Goal: Task Accomplishment & Management: Complete application form

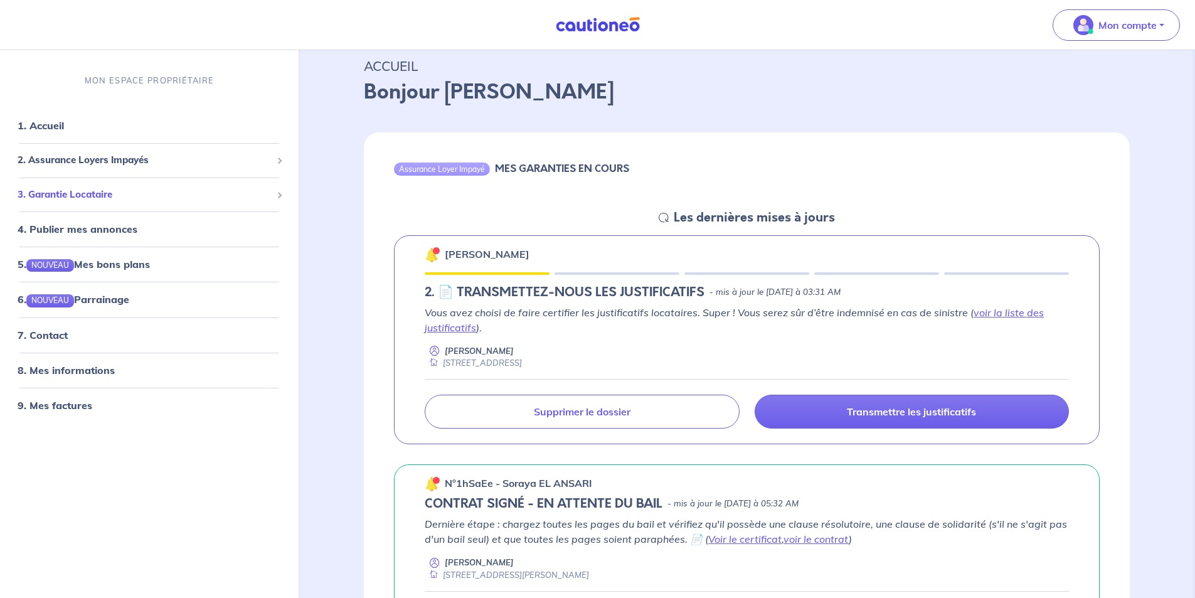
scroll to position [63, 0]
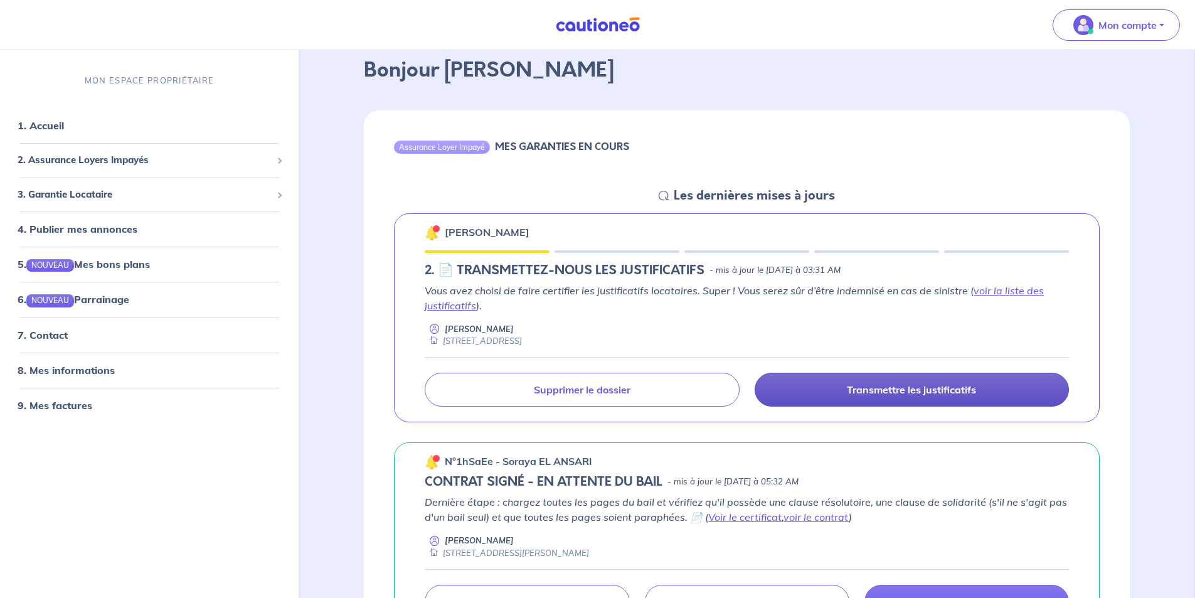
click at [848, 388] on p "Transmettre les justificatifs" at bounding box center [911, 389] width 129 height 13
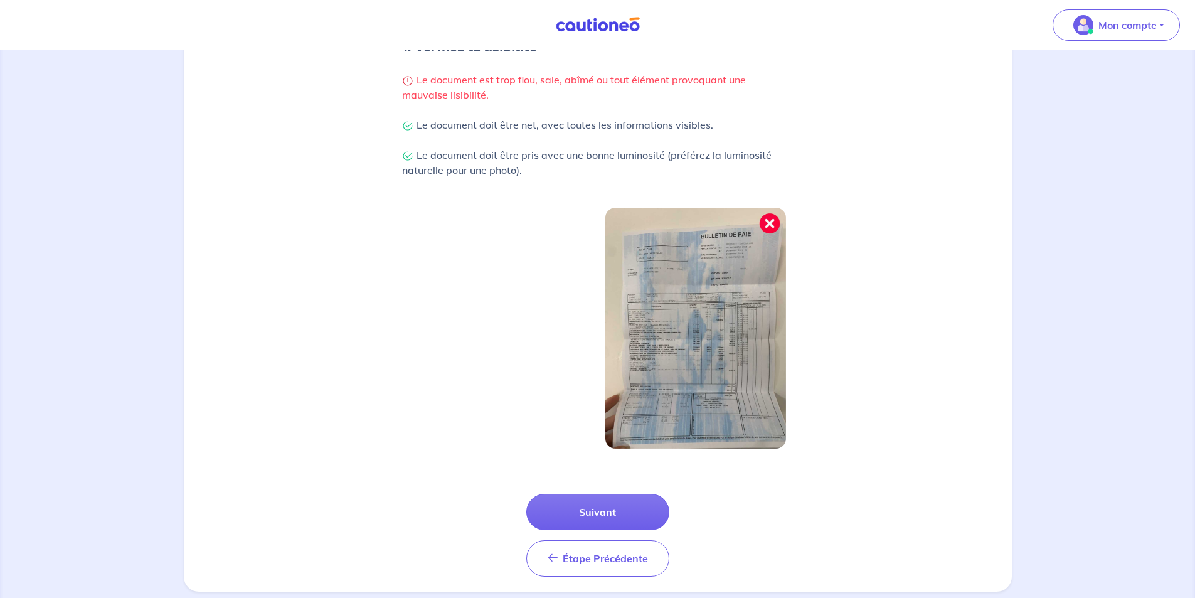
scroll to position [300, 0]
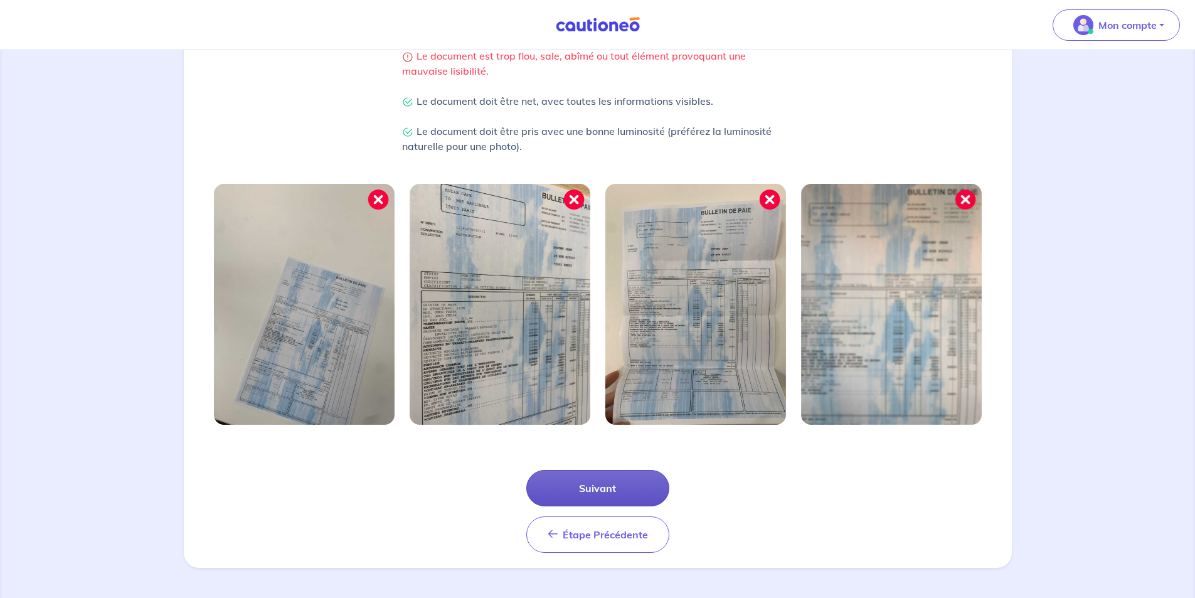
click at [631, 492] on button "Suivant" at bounding box center [597, 488] width 143 height 36
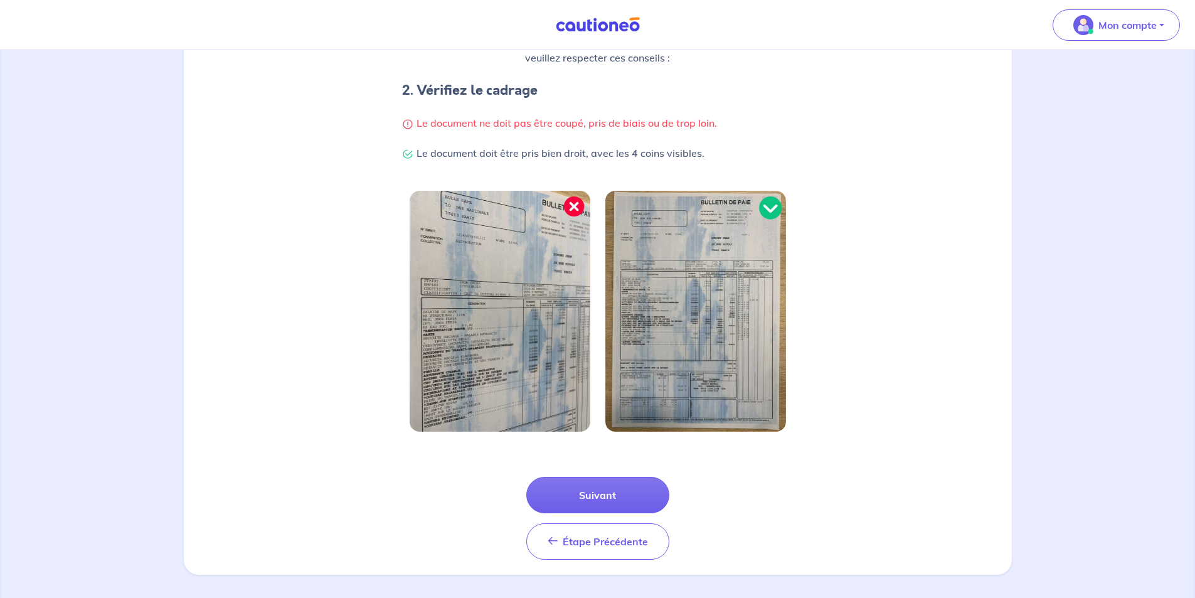
scroll to position [240, 0]
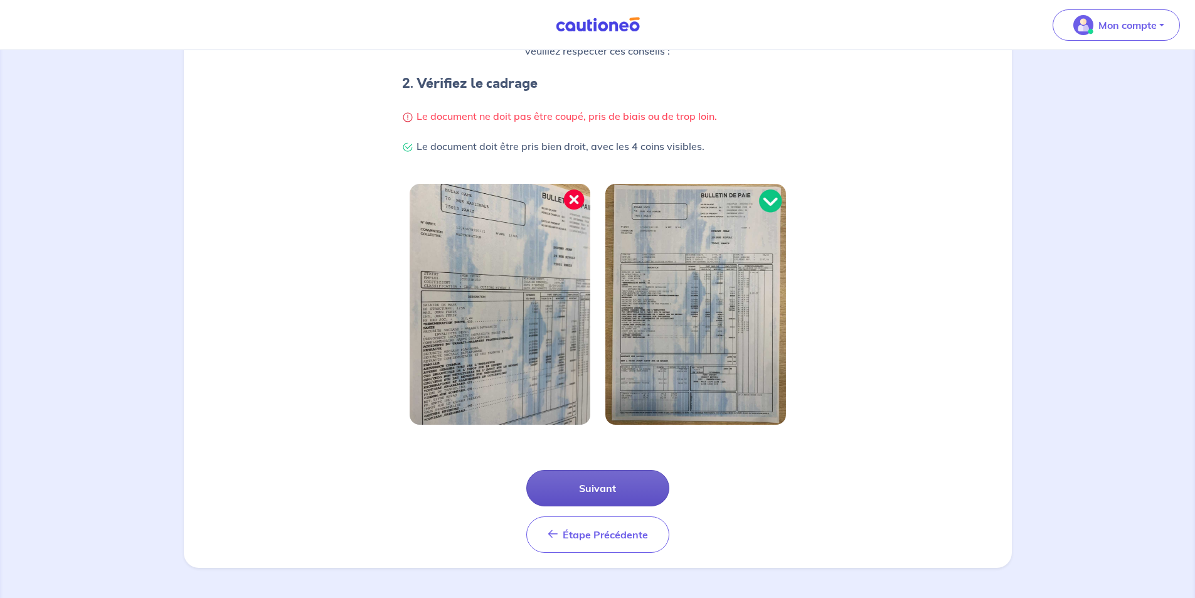
click at [608, 485] on button "Suivant" at bounding box center [597, 488] width 143 height 36
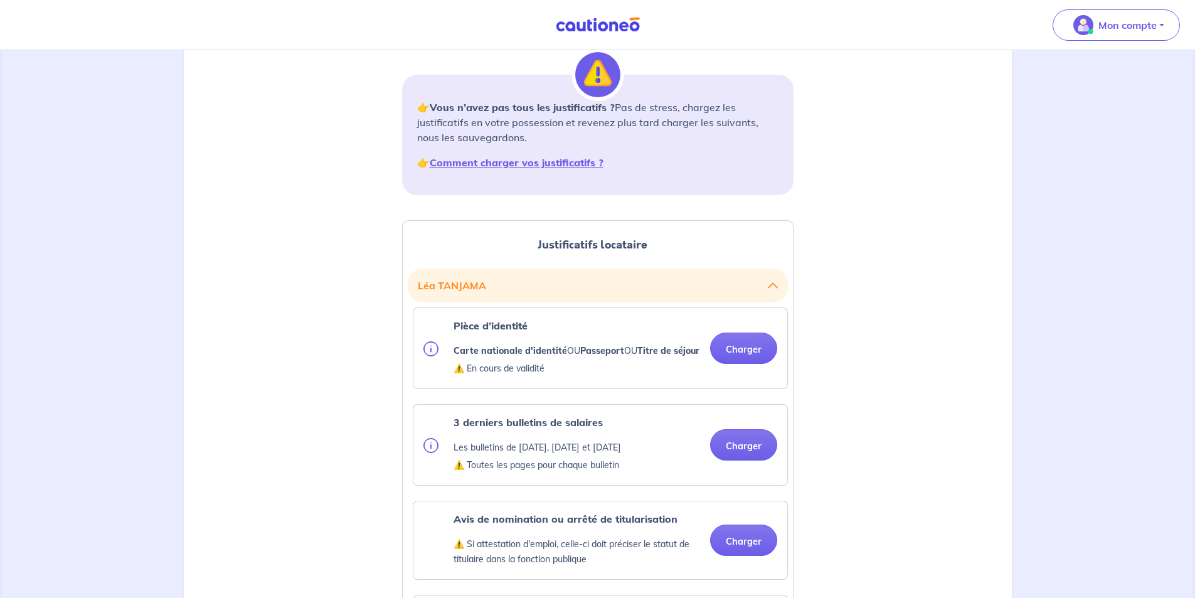
scroll to position [251, 0]
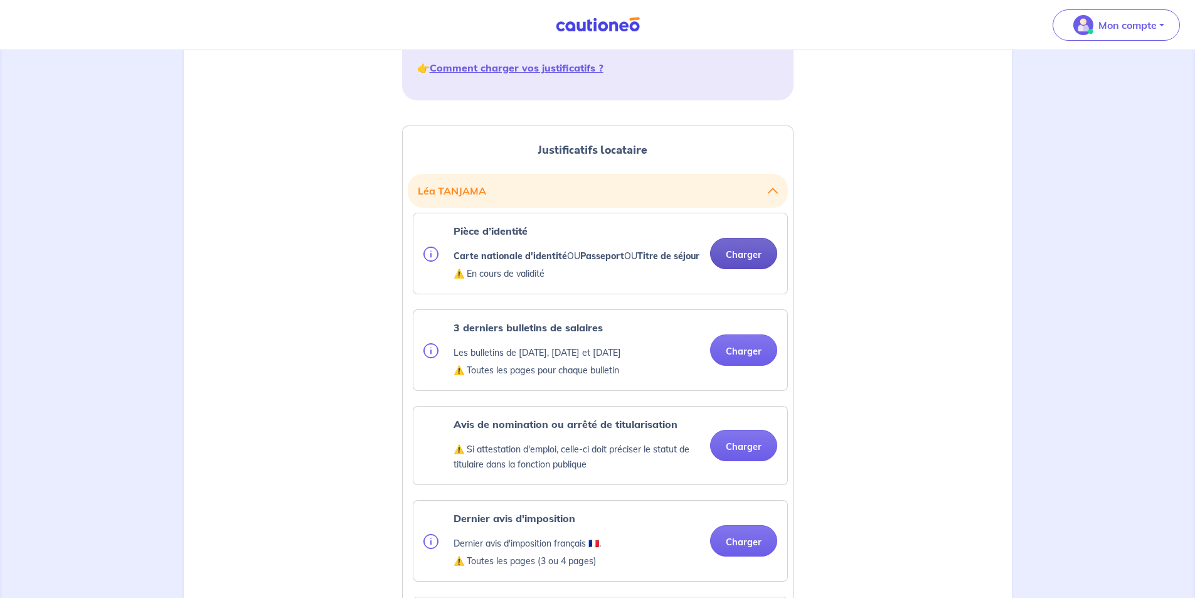
click at [755, 265] on button "Charger" at bounding box center [743, 253] width 67 height 31
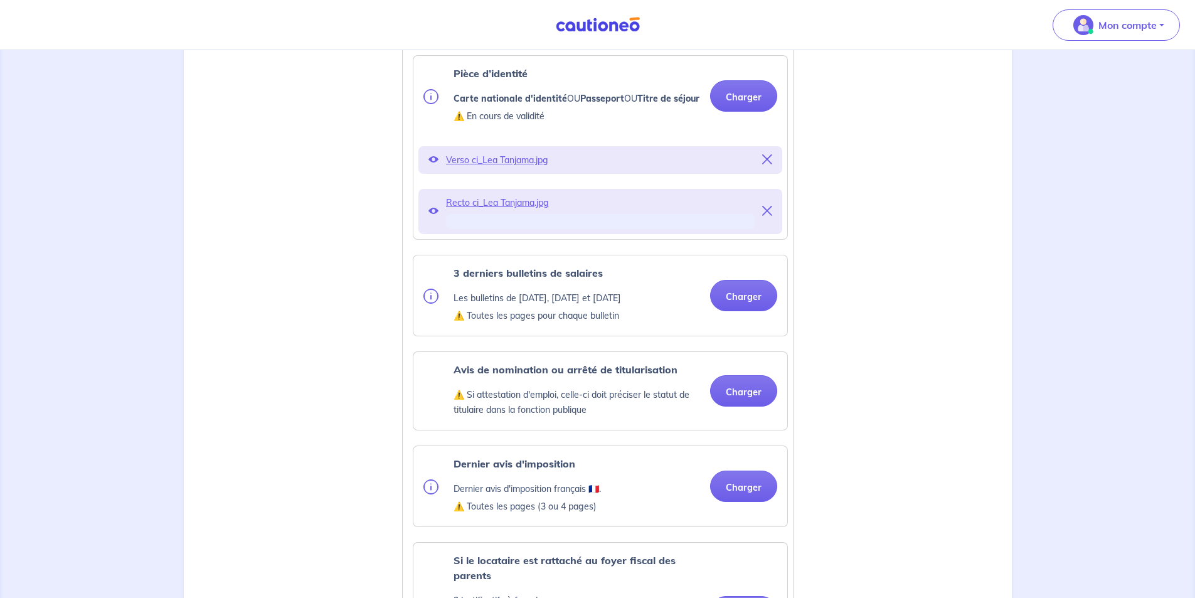
scroll to position [439, 0]
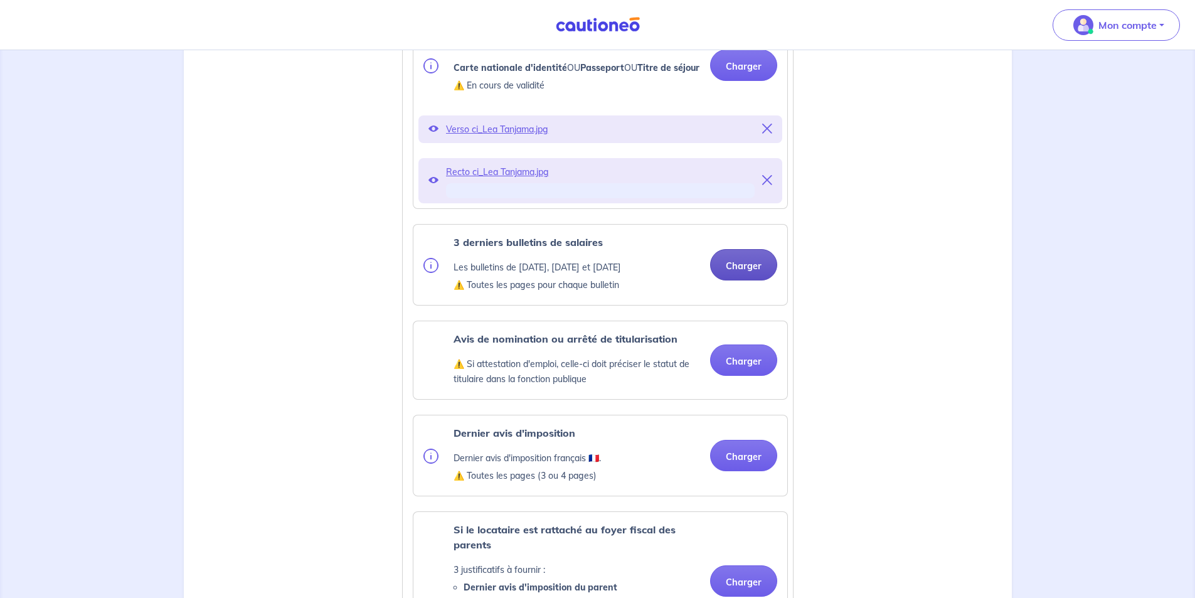
click at [757, 280] on button "Charger" at bounding box center [743, 264] width 67 height 31
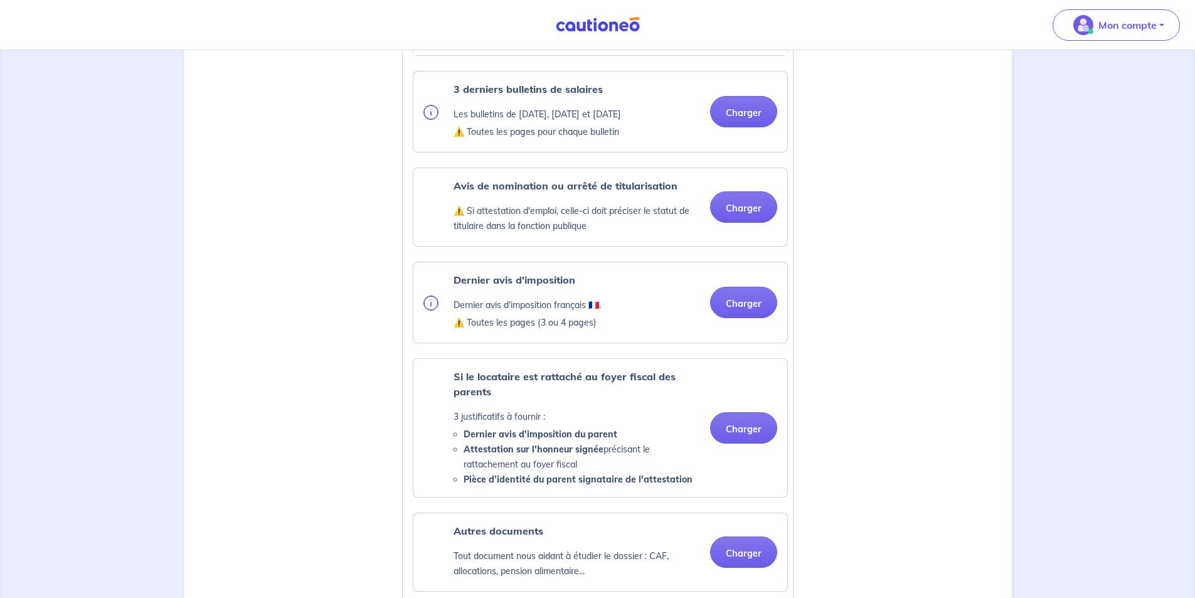
scroll to position [564, 0]
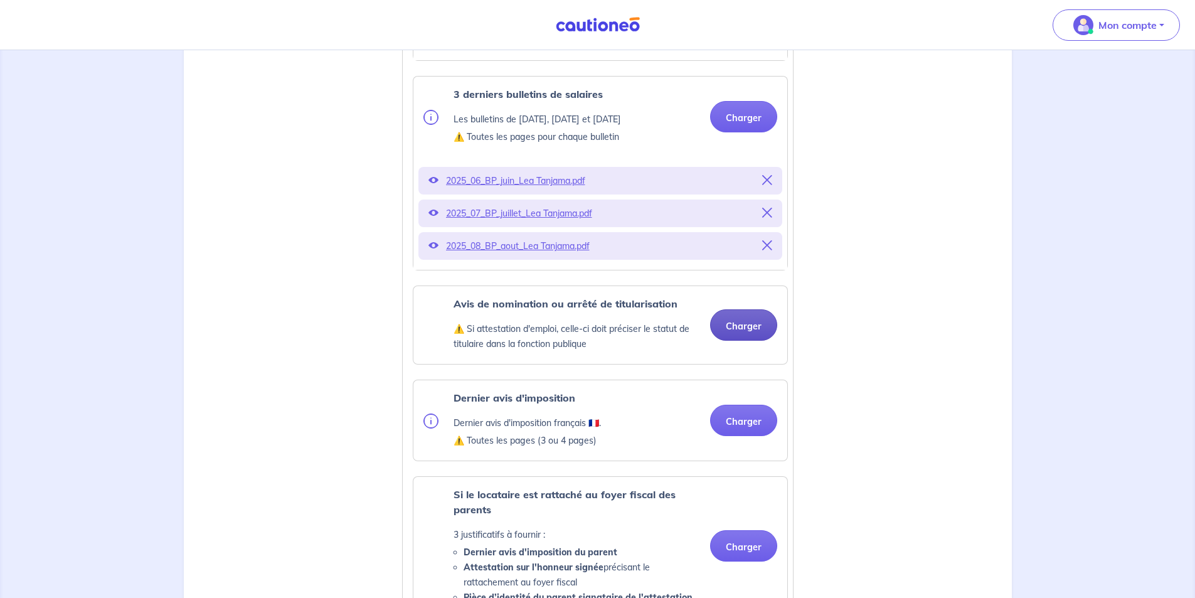
click at [748, 340] on button "Charger" at bounding box center [743, 324] width 67 height 31
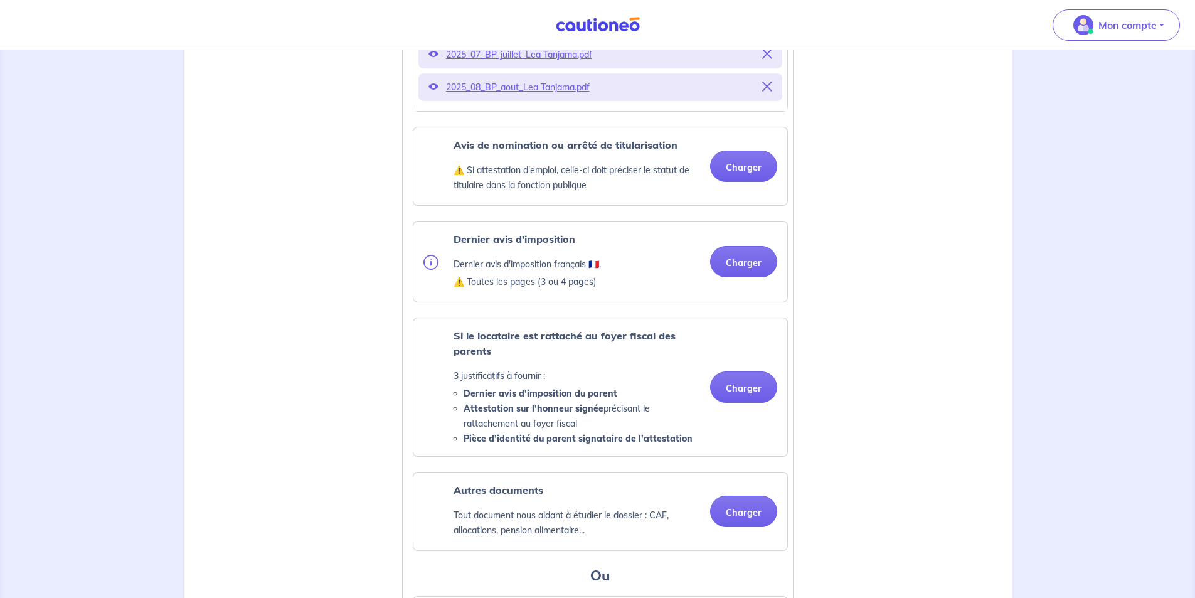
scroll to position [752, 0]
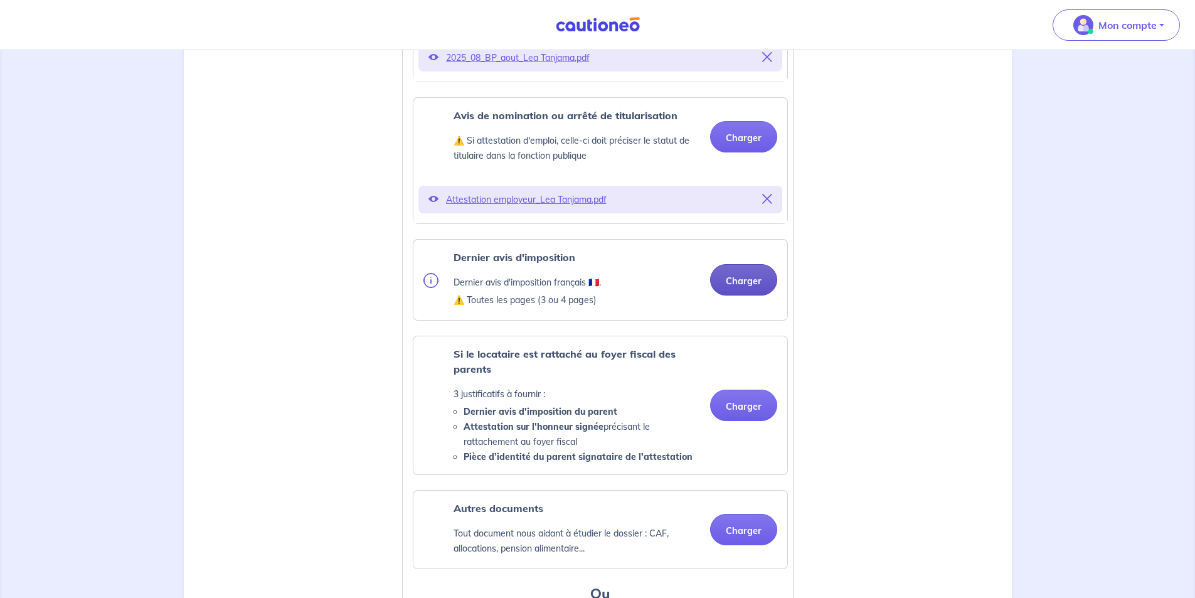
click at [733, 288] on button "Charger" at bounding box center [743, 279] width 67 height 31
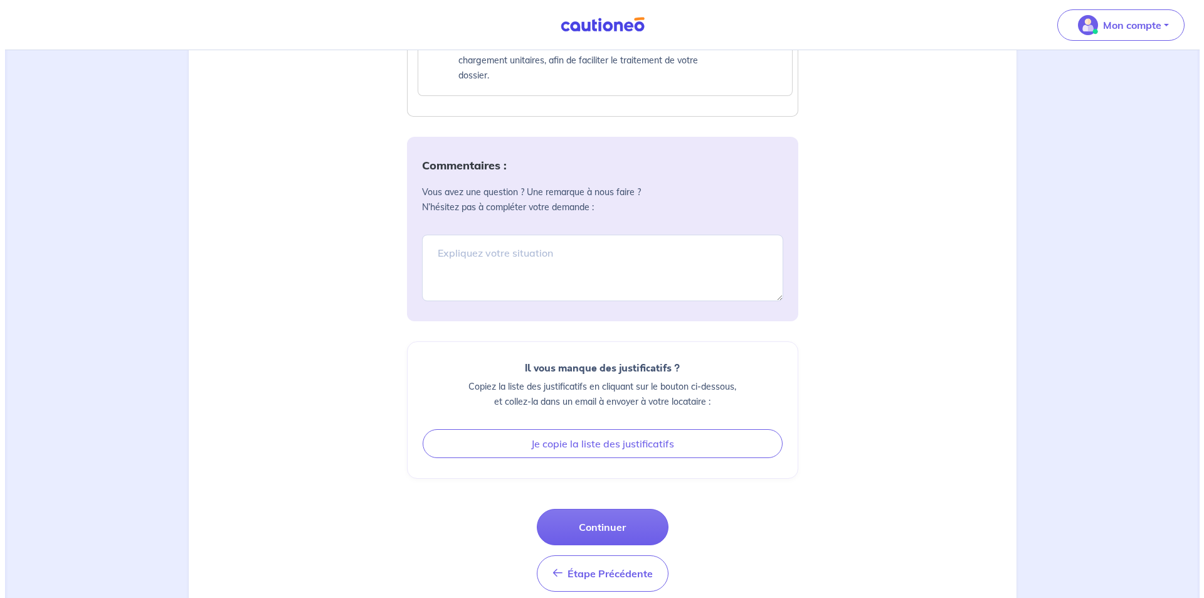
scroll to position [1481, 0]
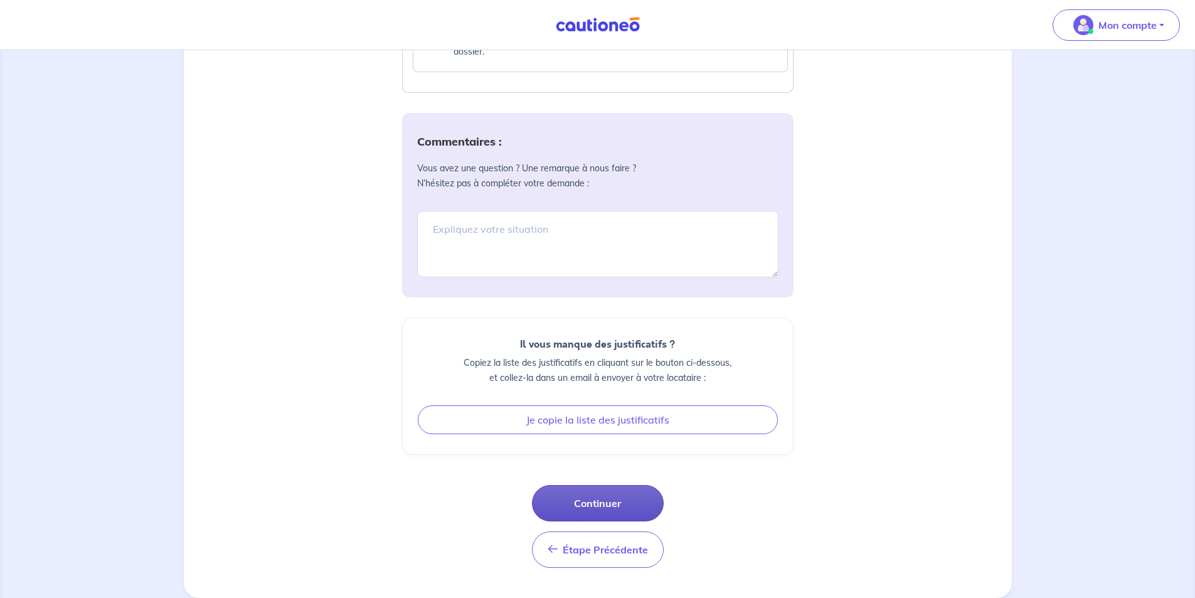
click at [599, 499] on button "Continuer" at bounding box center [598, 503] width 132 height 36
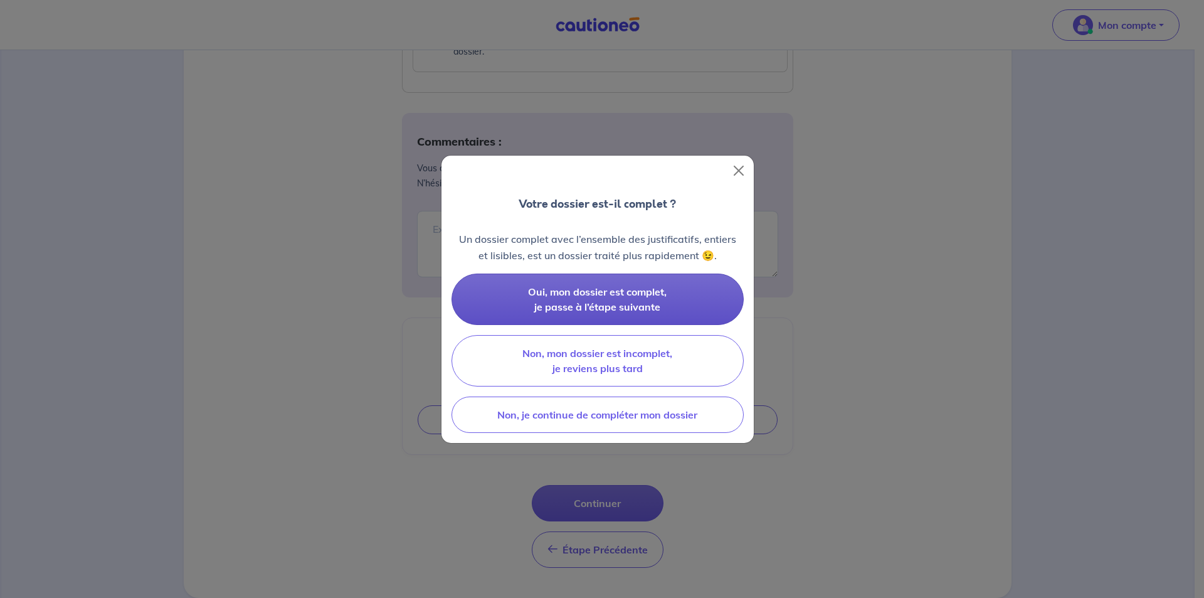
click at [532, 290] on span "Oui, mon dossier est complet, je passe à l’étape suivante" at bounding box center [597, 299] width 139 height 28
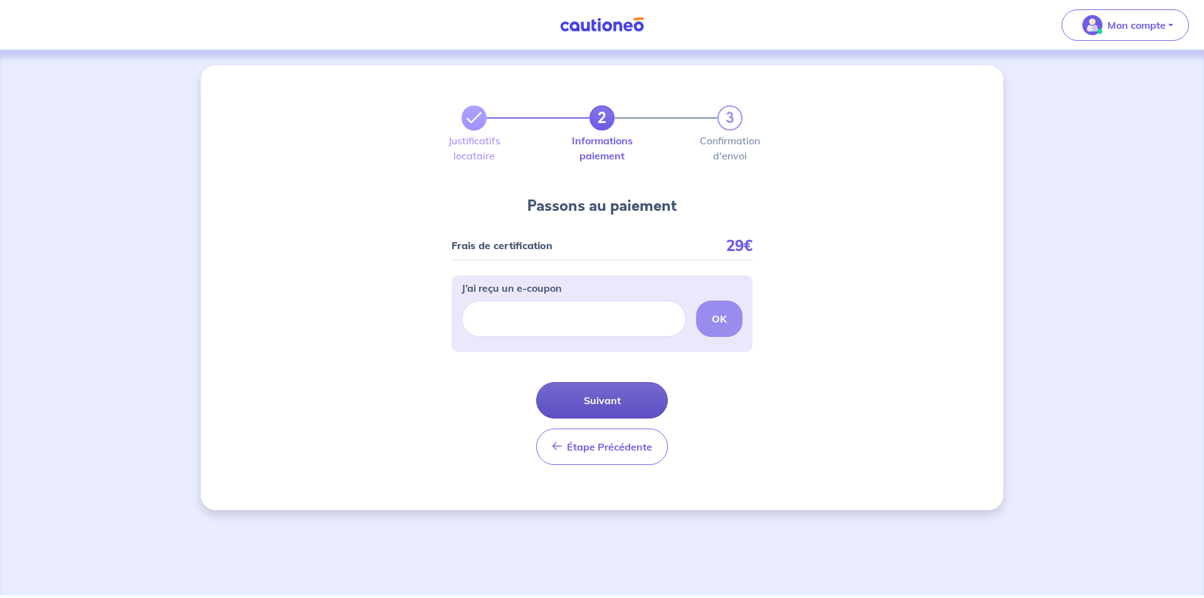
click at [601, 403] on button "Suivant" at bounding box center [602, 400] width 132 height 36
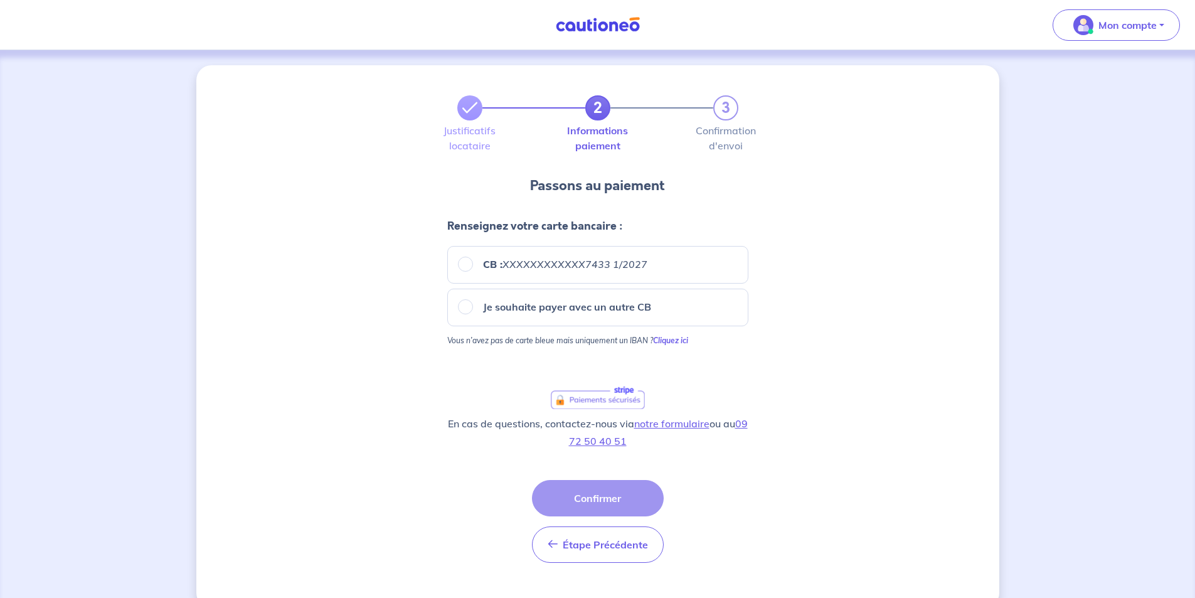
click at [539, 261] on em "XXXXXXXXXXXX7433 1/2027" at bounding box center [574, 264] width 145 height 13
click at [473, 261] on input "CB : XXXXXXXXXXXX7433 1/2027" at bounding box center [465, 263] width 15 height 15
radio input "true"
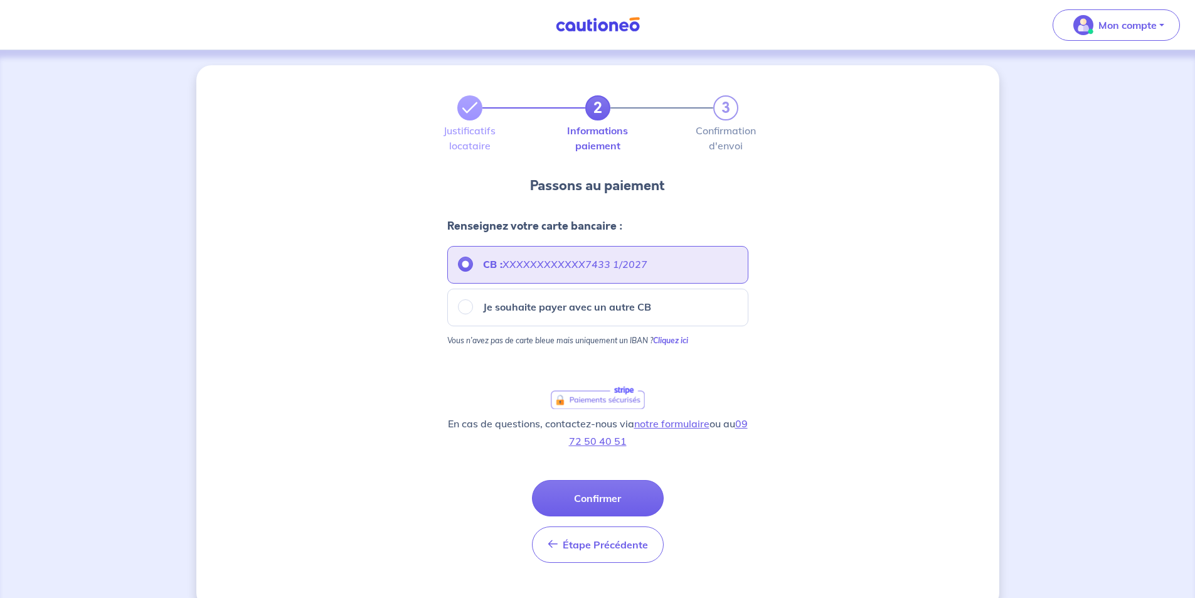
click at [546, 309] on p "Je souhaite payer avec un autre CB" at bounding box center [567, 306] width 168 height 15
click at [473, 309] on input "Je souhaite payer avec un autre CB" at bounding box center [465, 306] width 15 height 15
radio input "true"
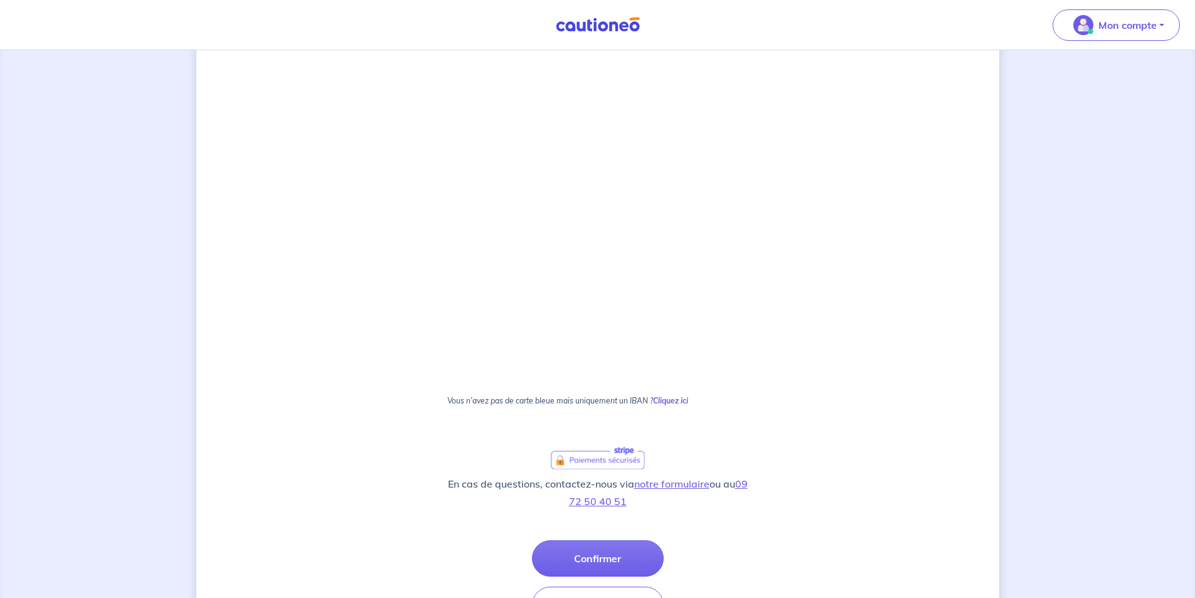
scroll to position [660, 0]
click at [610, 567] on button "Confirmer" at bounding box center [598, 557] width 132 height 36
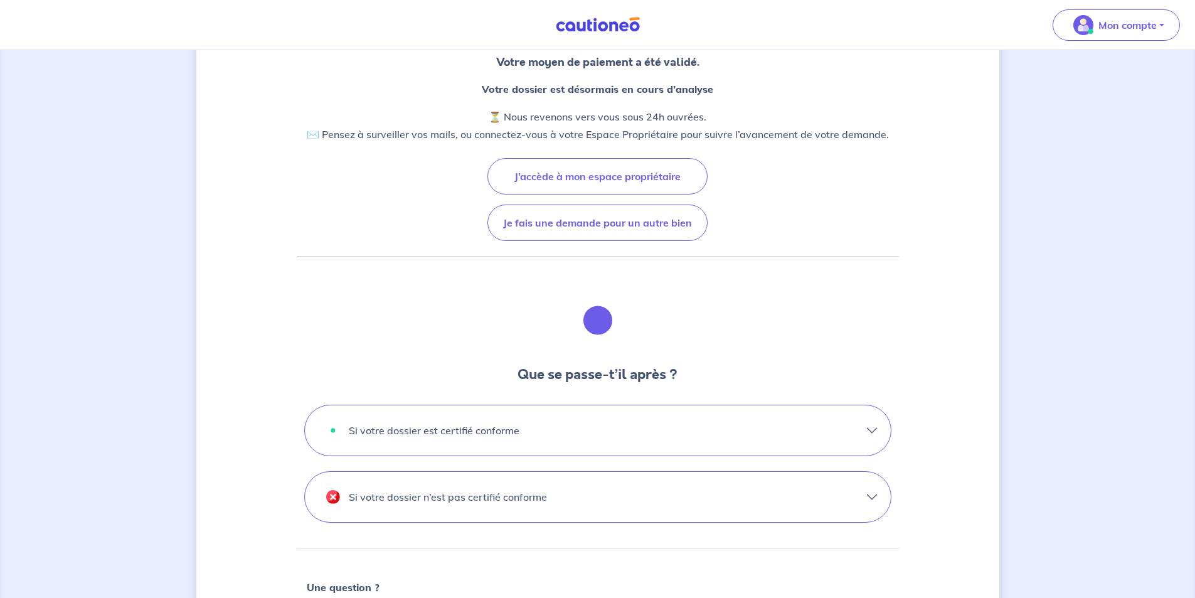
scroll to position [188, 0]
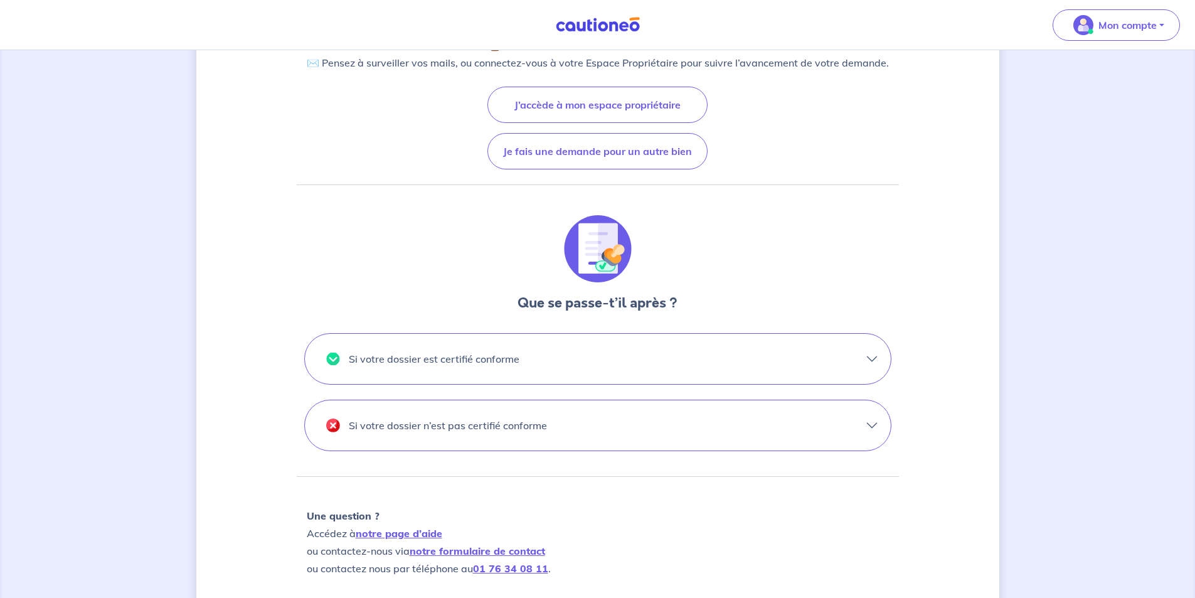
click at [444, 362] on p "Si votre dossier est certifié conforme" at bounding box center [434, 359] width 171 height 20
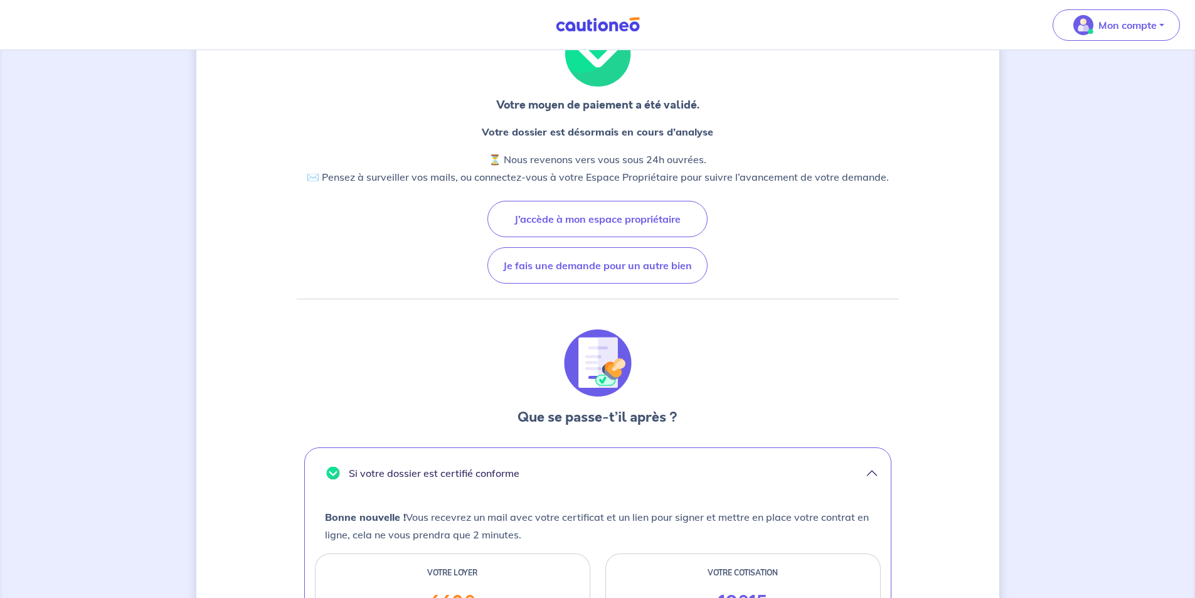
scroll to position [62, 0]
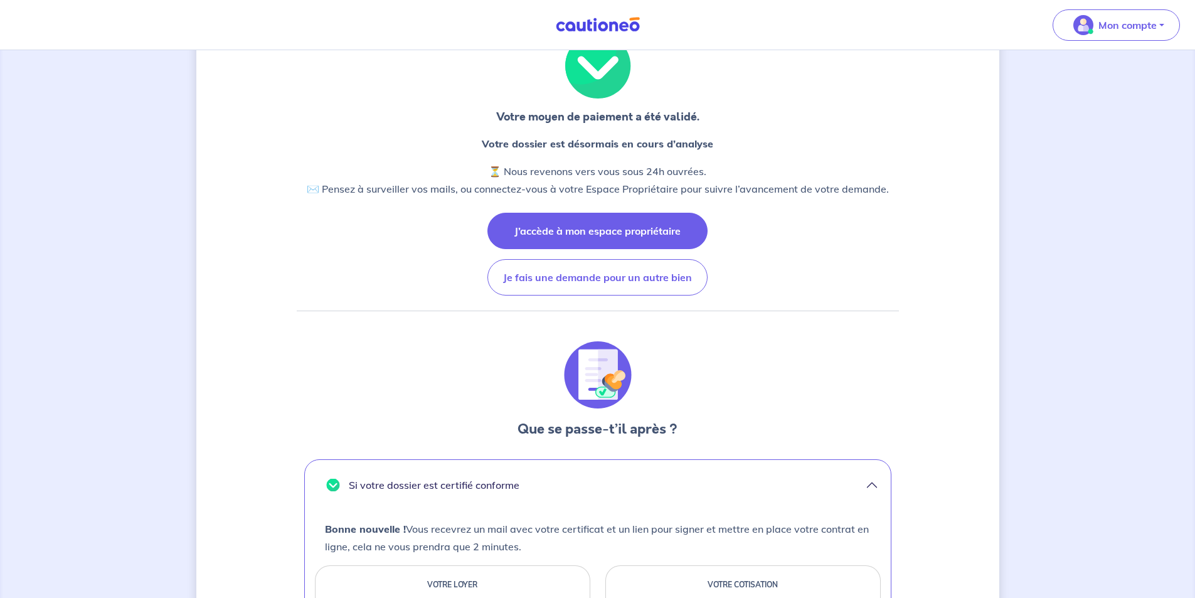
click at [650, 225] on button "J’accède à mon espace propriétaire" at bounding box center [597, 231] width 220 height 36
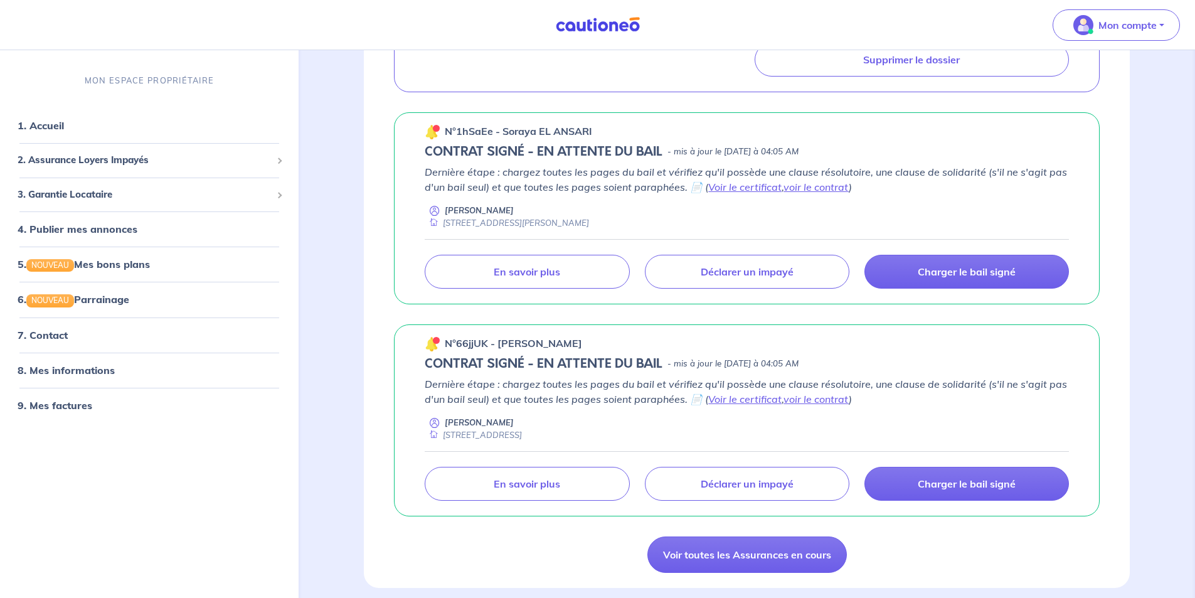
scroll to position [439, 0]
